Goal: Task Accomplishment & Management: Complete application form

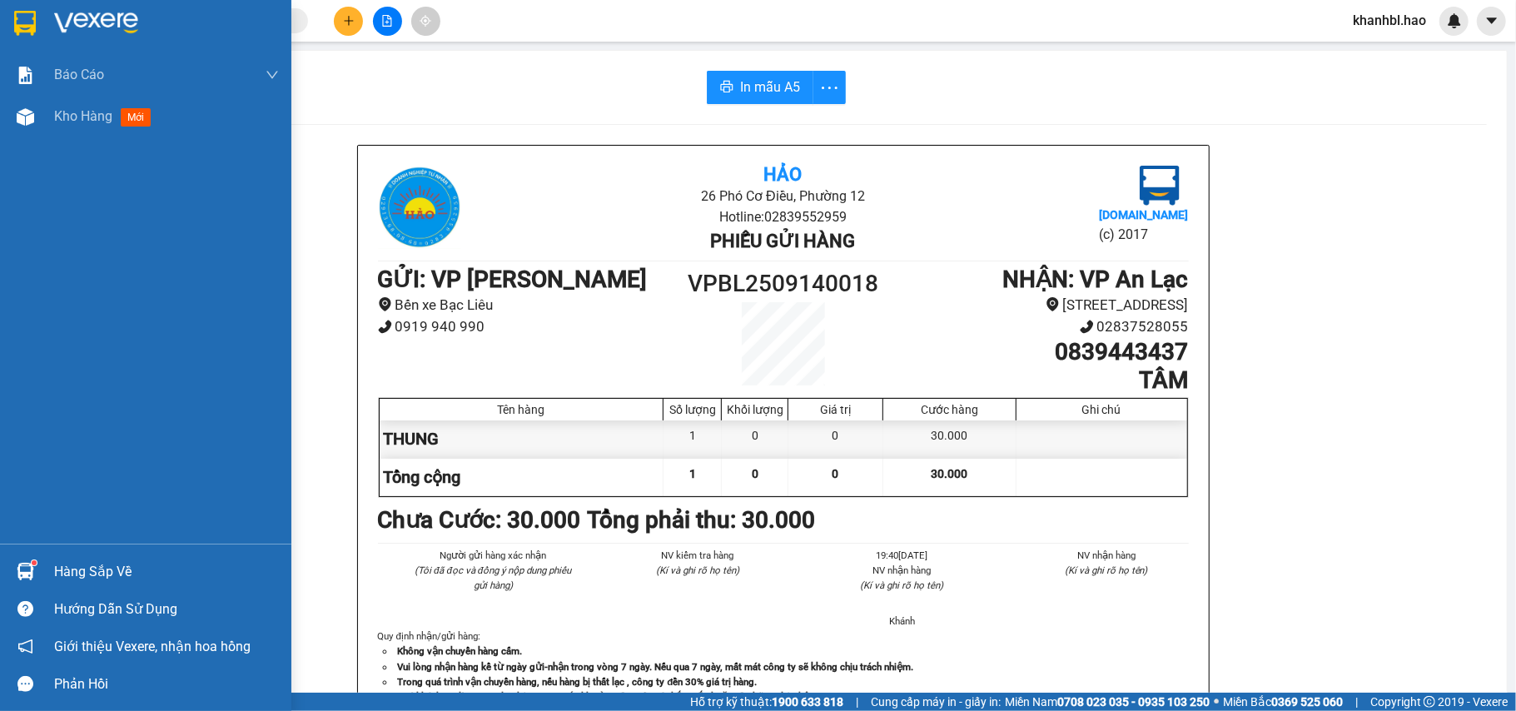
click at [18, 15] on img at bounding box center [25, 23] width 22 height 25
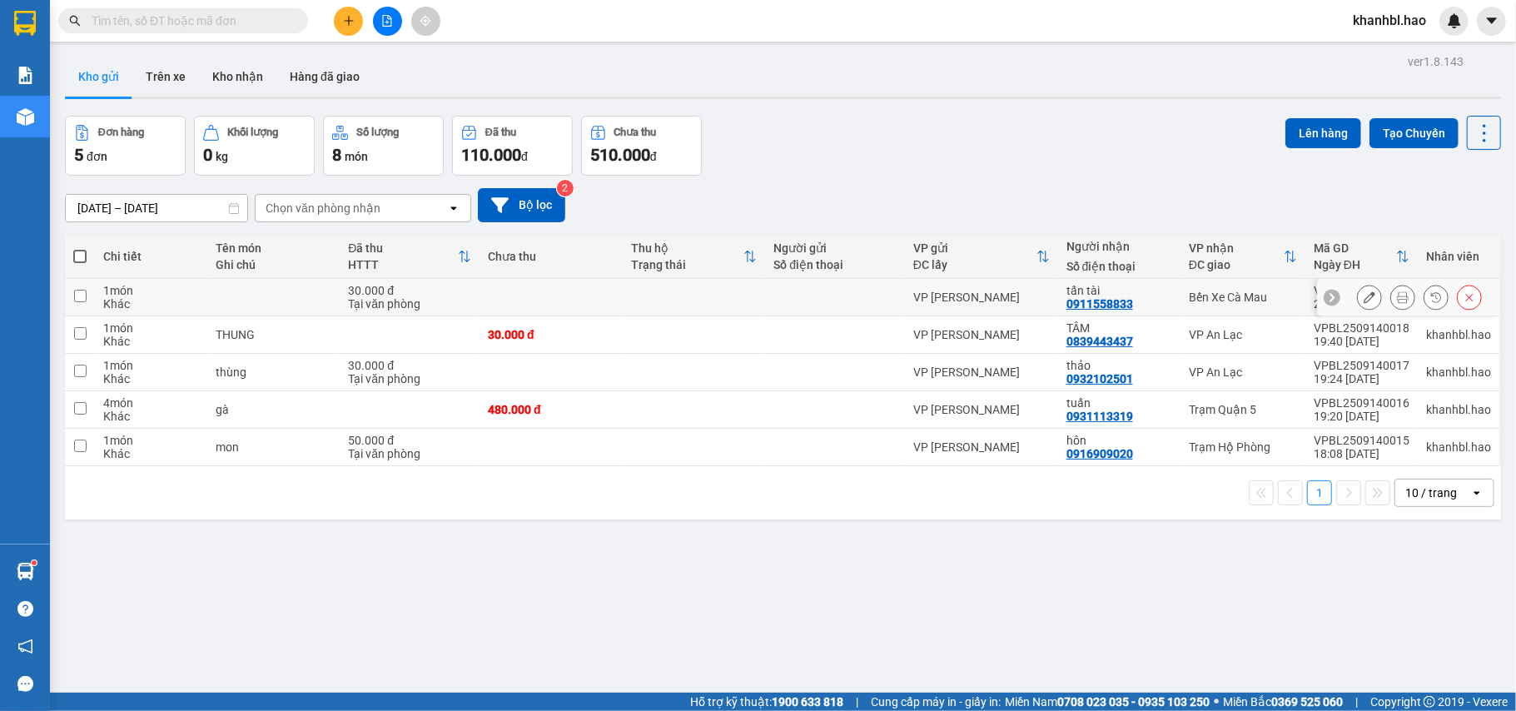
click at [1364, 303] on icon at bounding box center [1370, 297] width 12 height 12
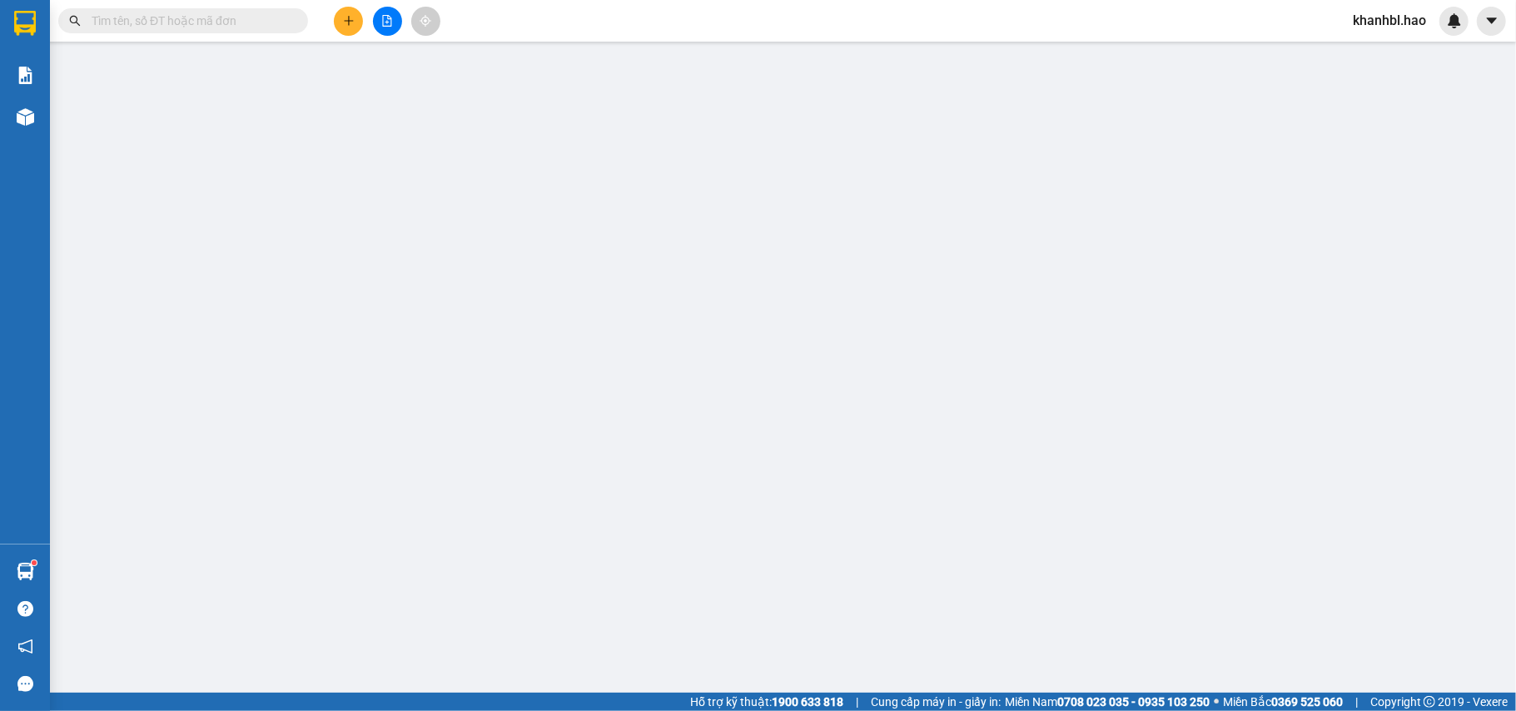
type input "0911558833"
type input "tấn tài"
type input "30.000"
type input "0"
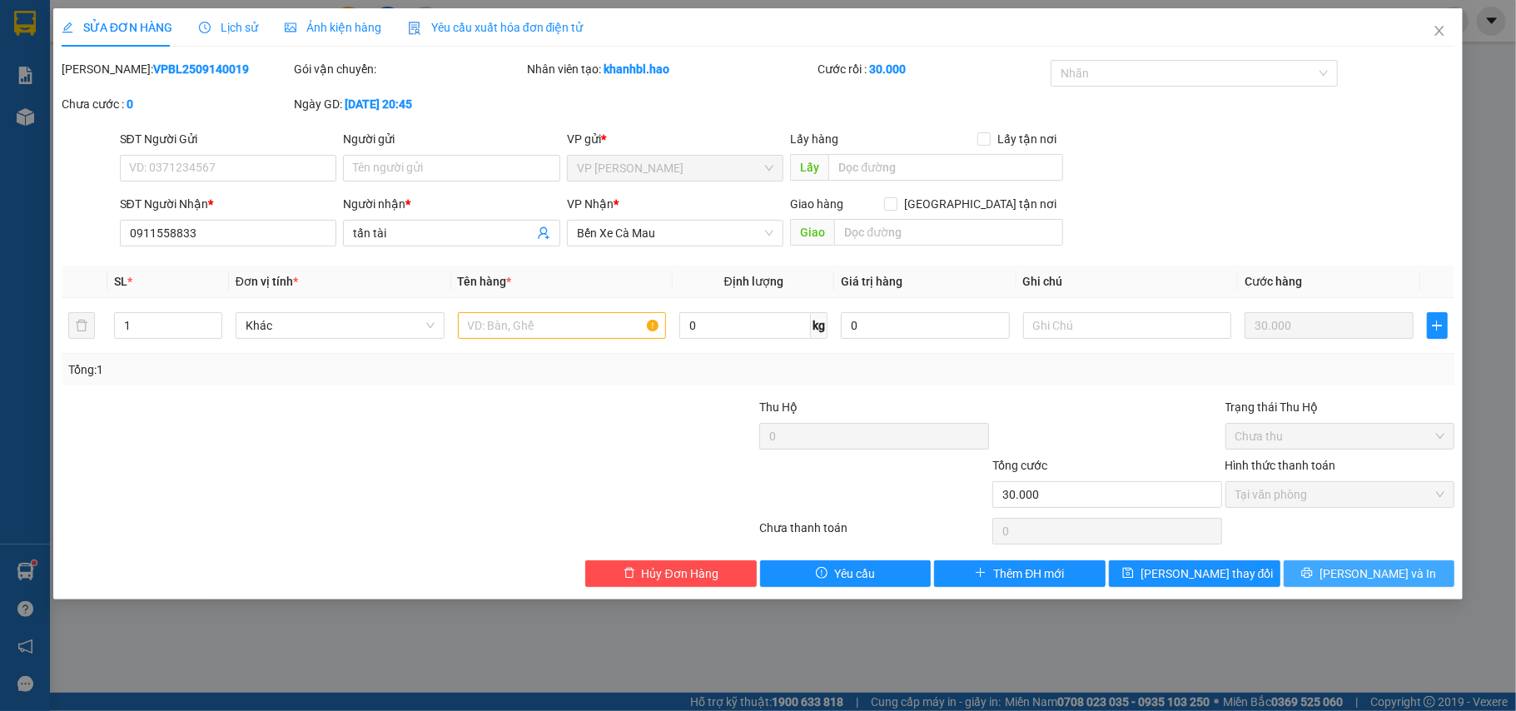
click at [1390, 574] on span "[PERSON_NAME] và In" at bounding box center [1378, 574] width 117 height 18
click at [1380, 598] on div "SỬA ĐƠN HÀNG Lịch sử Ảnh kiện hàng Yêu cầu xuất hóa đơn điện tử Total Paid Fee …" at bounding box center [758, 303] width 1410 height 591
click at [1379, 586] on button "[PERSON_NAME] và In" at bounding box center [1370, 573] width 172 height 27
click at [1379, 579] on span "[PERSON_NAME] và In" at bounding box center [1378, 574] width 117 height 18
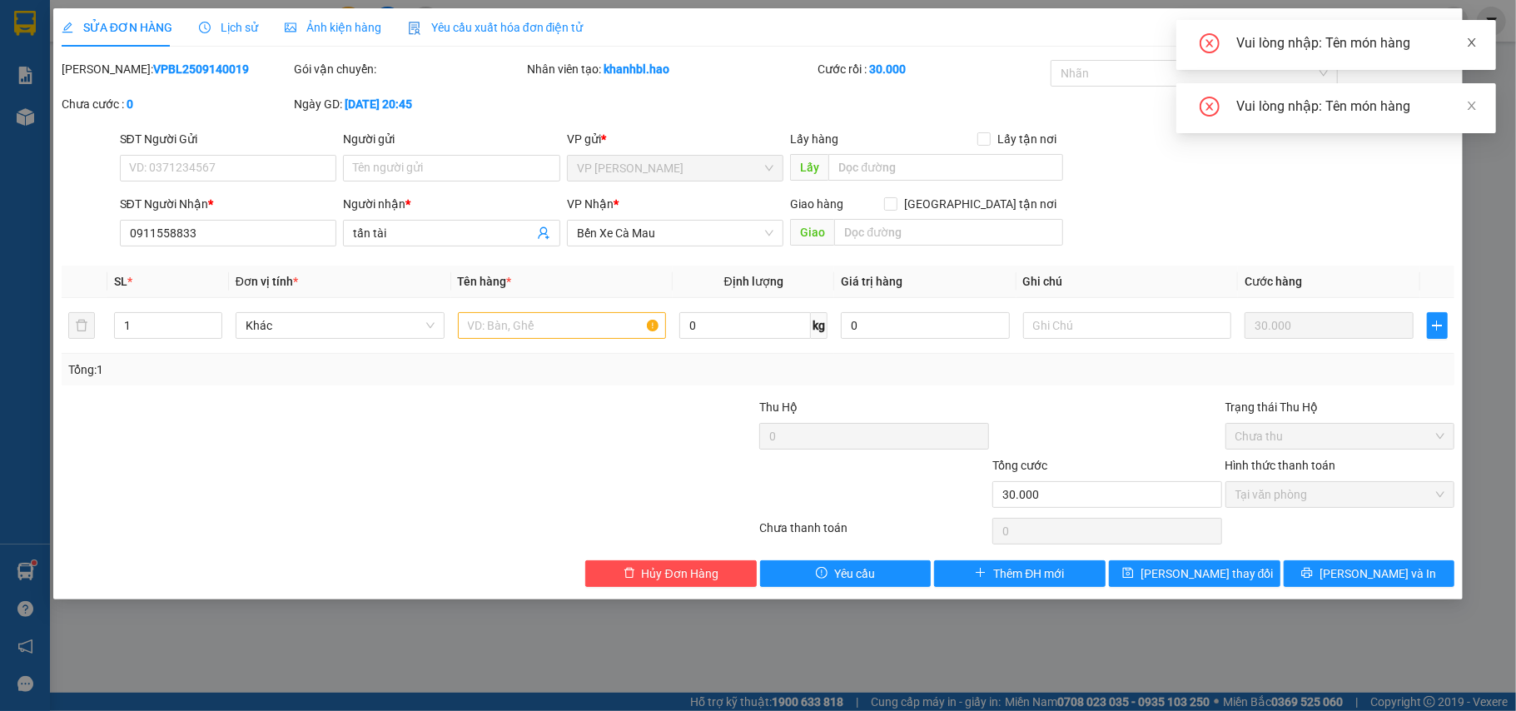
click at [1474, 37] on icon "close" at bounding box center [1472, 43] width 12 height 12
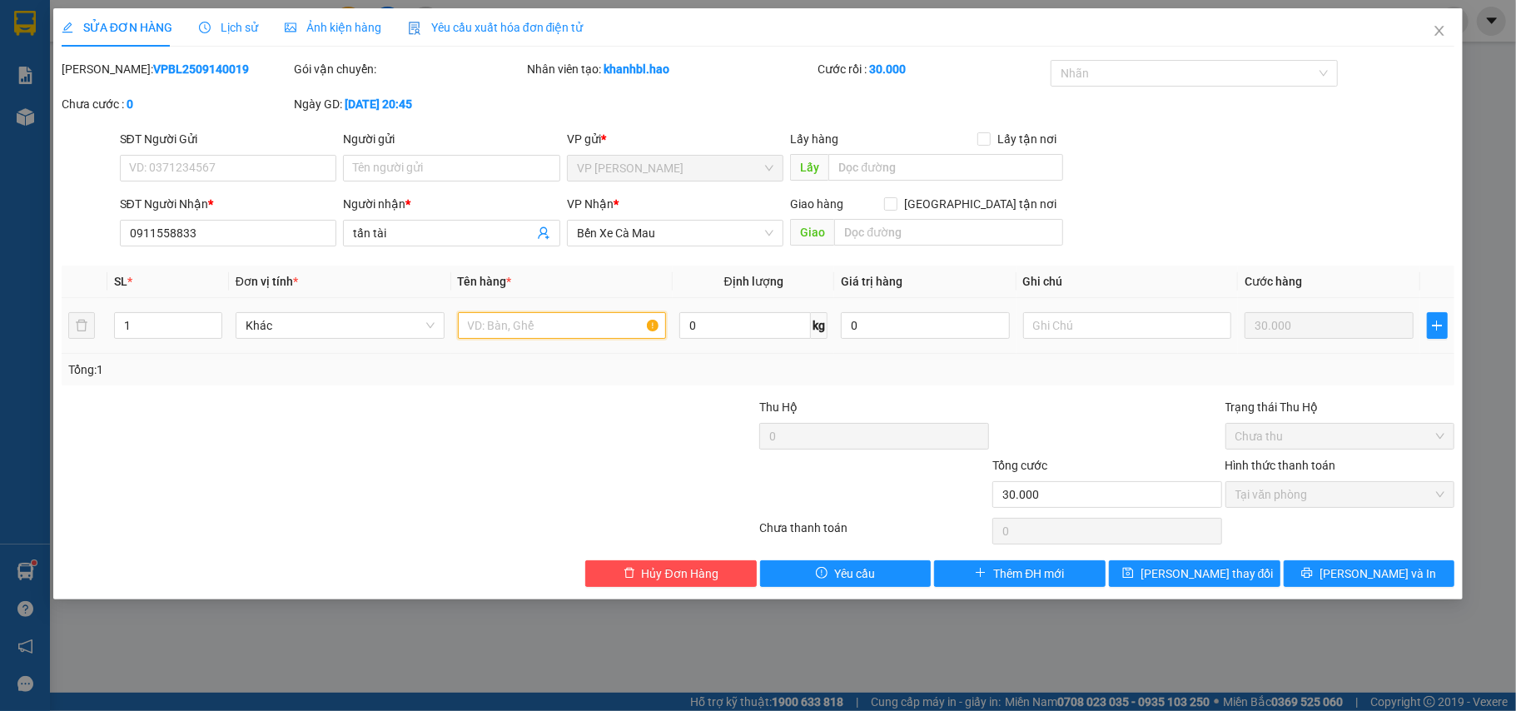
click at [590, 327] on input "text" at bounding box center [562, 325] width 209 height 27
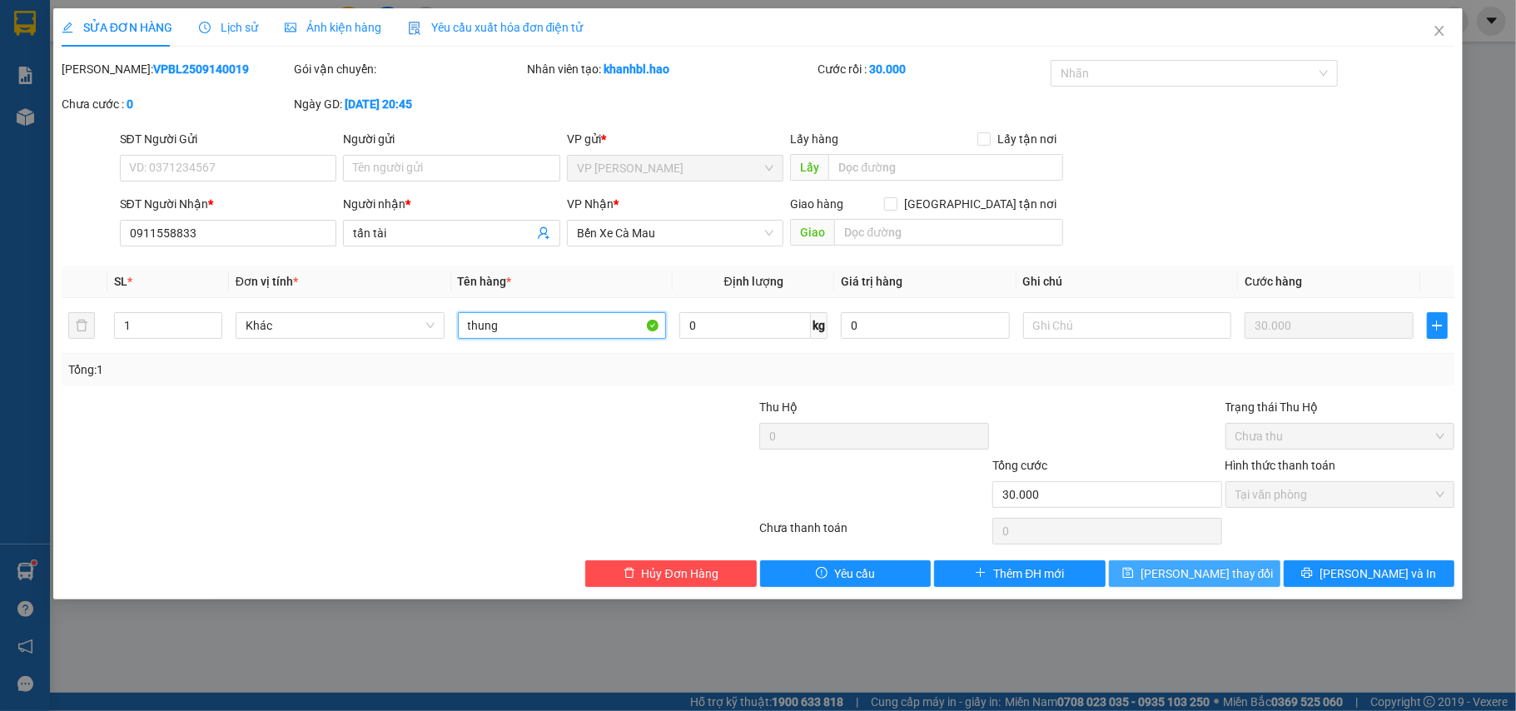
type input "thung"
click at [1176, 568] on span "[PERSON_NAME] thay đổi" at bounding box center [1207, 574] width 133 height 18
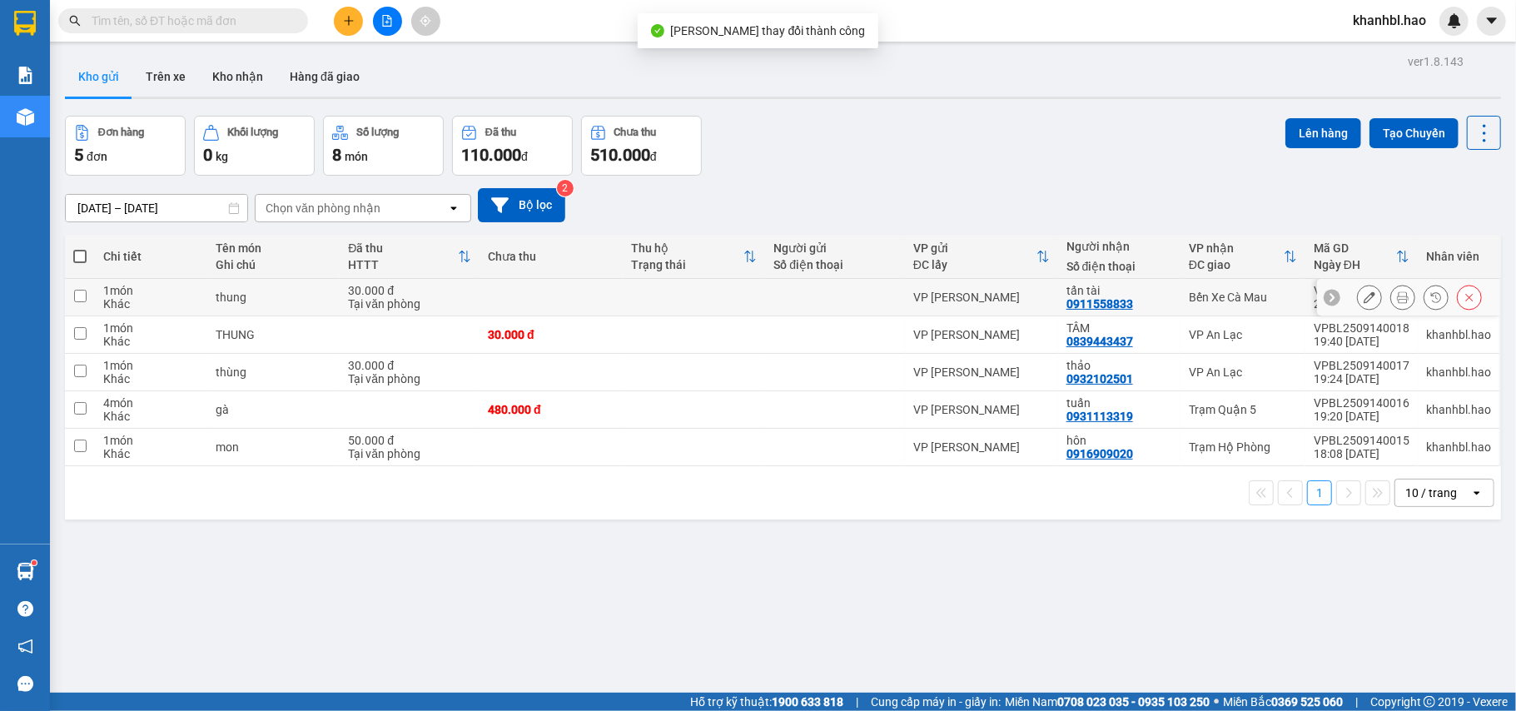
click at [1364, 300] on icon at bounding box center [1370, 297] width 12 height 12
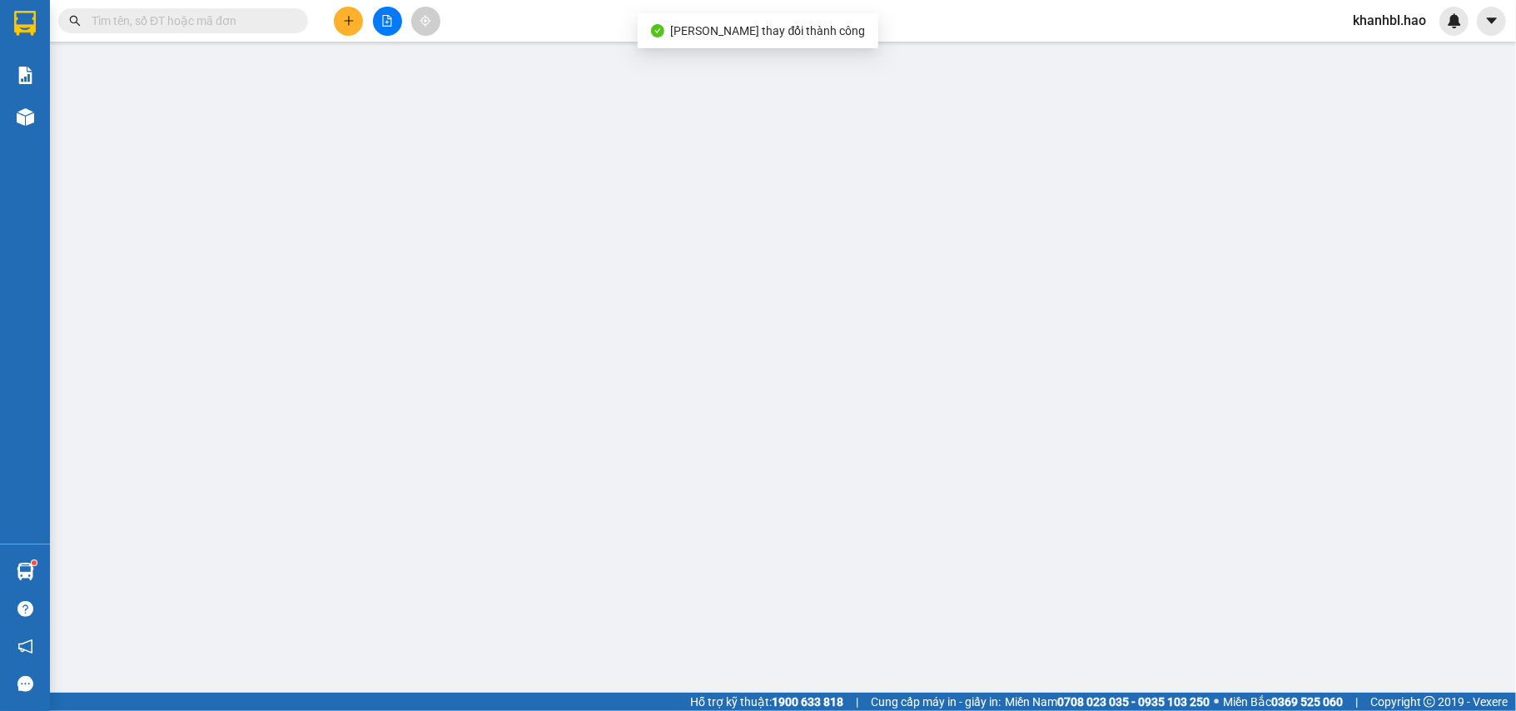
type input "0911558833"
type input "tấn tài"
type input "30.000"
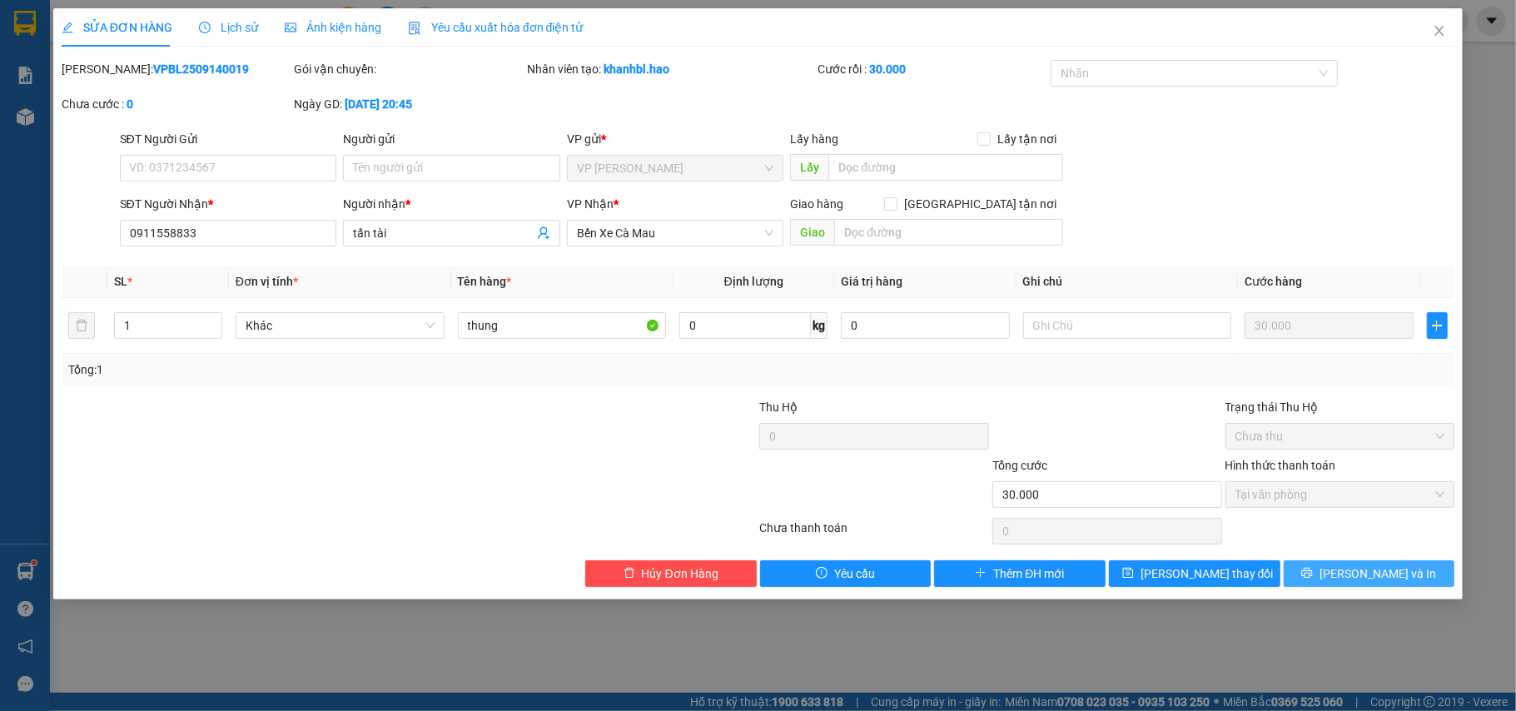
click at [1375, 579] on span "[PERSON_NAME] và In" at bounding box center [1378, 574] width 117 height 18
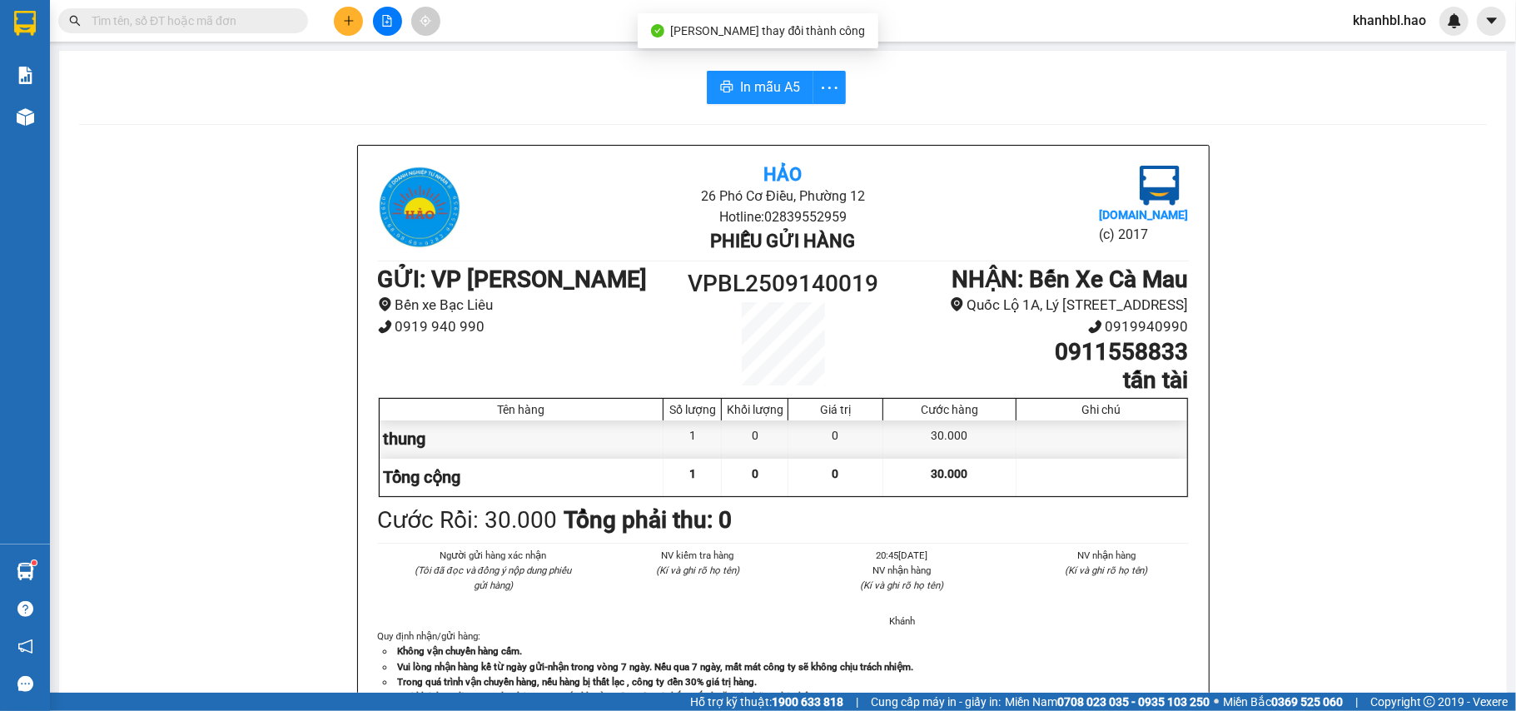
click at [734, 61] on div "In mẫu A5 Hảo 26 Phó Cơ Điều, Phường 12 Hotline: 02839552959 Phiếu gửi hàng [DO…" at bounding box center [783, 694] width 1448 height 1286
click at [751, 78] on span "In mẫu A5" at bounding box center [770, 87] width 60 height 21
